Goal: Check status

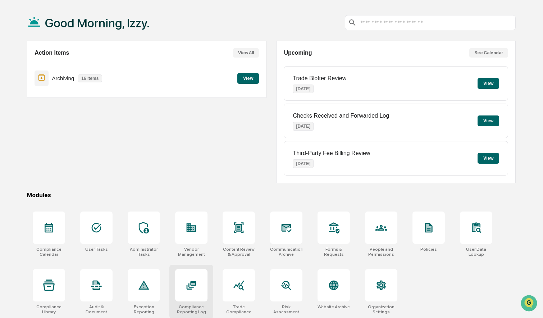
scroll to position [34, 0]
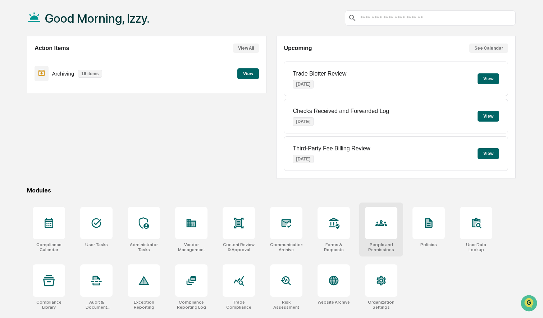
click at [380, 224] on icon at bounding box center [381, 223] width 4 height 4
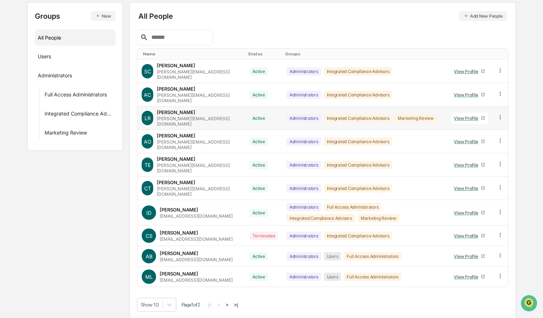
scroll to position [83, 0]
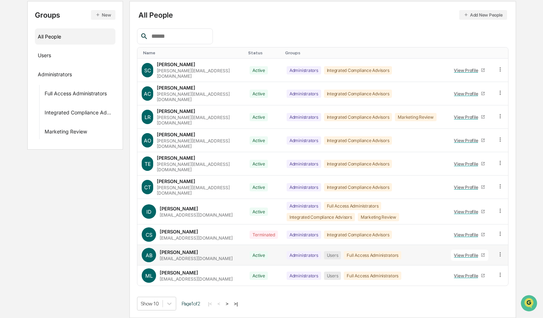
click at [458, 254] on div "View Profile" at bounding box center [466, 254] width 27 height 5
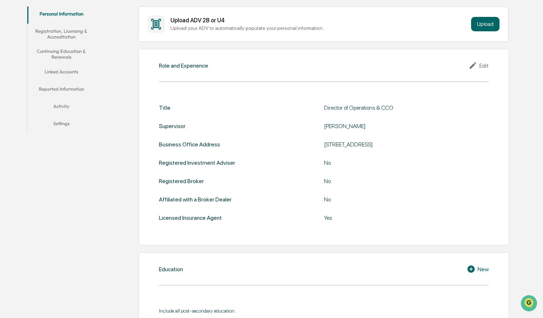
scroll to position [129, 0]
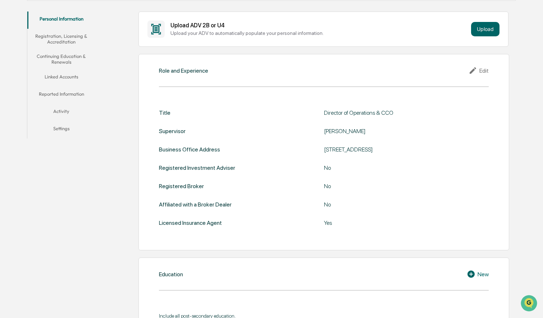
click at [64, 54] on button "Continuing Education & Renewals" at bounding box center [61, 59] width 68 height 20
